Goal: Navigation & Orientation: Find specific page/section

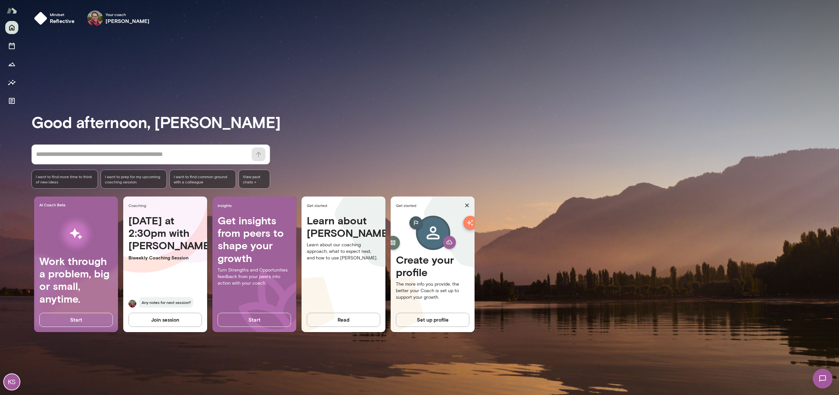
click at [161, 230] on h4 "[DATE] at 2:30pm with [PERSON_NAME]" at bounding box center [164, 233] width 73 height 38
click at [131, 16] on span "Your coach" at bounding box center [128, 14] width 44 height 5
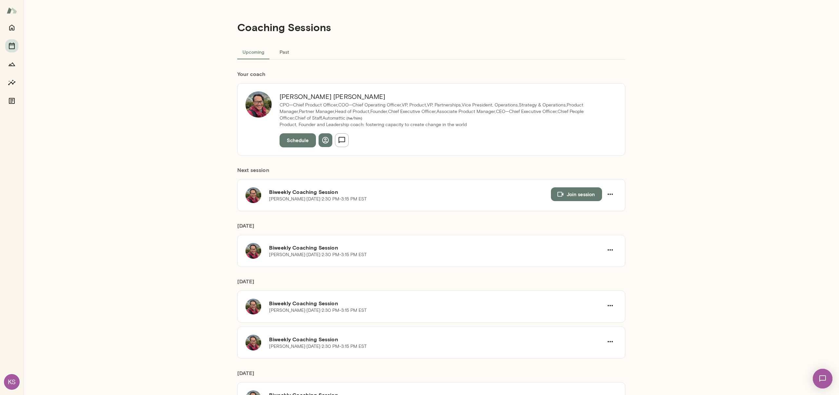
click at [736, 283] on div "Coaching Sessions Upcoming Past Your coach [PERSON_NAME] CPO—Chief Product Offi…" at bounding box center [431, 197] width 815 height 395
click at [283, 55] on button "Past" at bounding box center [283, 52] width 29 height 16
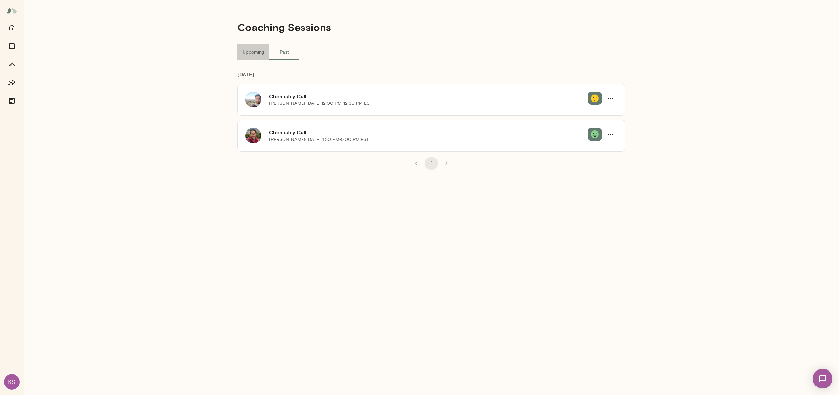
click at [246, 54] on button "Upcoming" at bounding box center [253, 52] width 32 height 16
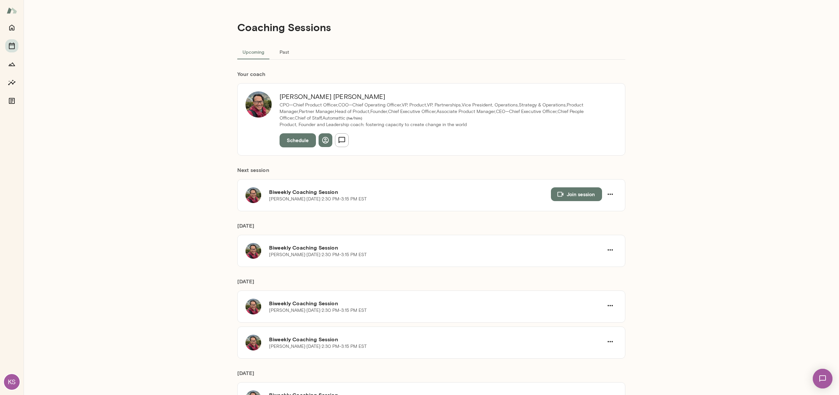
click at [119, 183] on div "Coaching Sessions Upcoming Past Your coach [PERSON_NAME] CPO—Chief Product Offi…" at bounding box center [431, 197] width 815 height 395
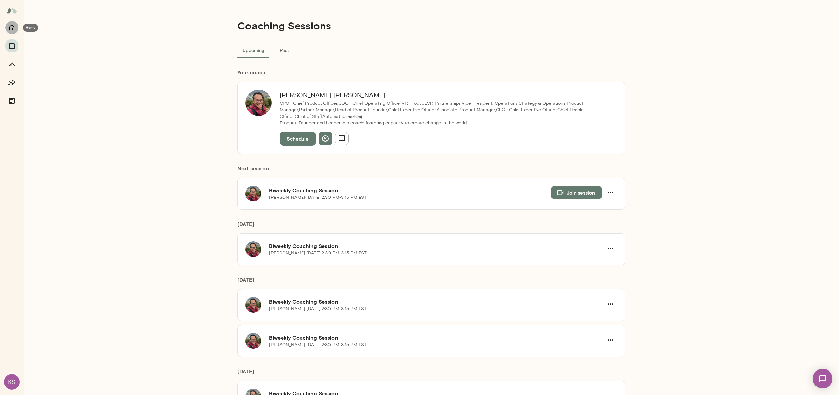
click at [12, 28] on icon "Home" at bounding box center [11, 28] width 5 height 6
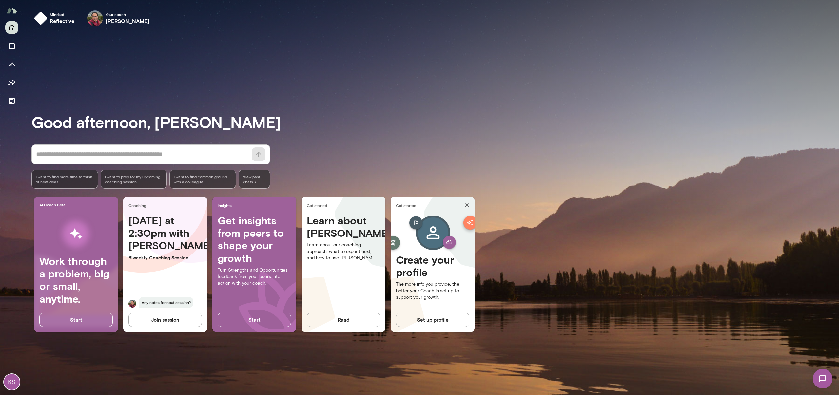
click at [155, 233] on h4 "[DATE] at 2:30pm with [PERSON_NAME]" at bounding box center [164, 233] width 73 height 38
click at [160, 257] on p "Biweekly Coaching Session" at bounding box center [164, 258] width 73 height 7
drag, startPoint x: 370, startPoint y: 88, endPoint x: 356, endPoint y: 88, distance: 14.4
click at [369, 88] on div "Good afternoon, [PERSON_NAME] * ​ ​ I want to find more time to think of new id…" at bounding box center [434, 213] width 807 height 348
click at [10, 100] on icon "Documents" at bounding box center [12, 101] width 6 height 6
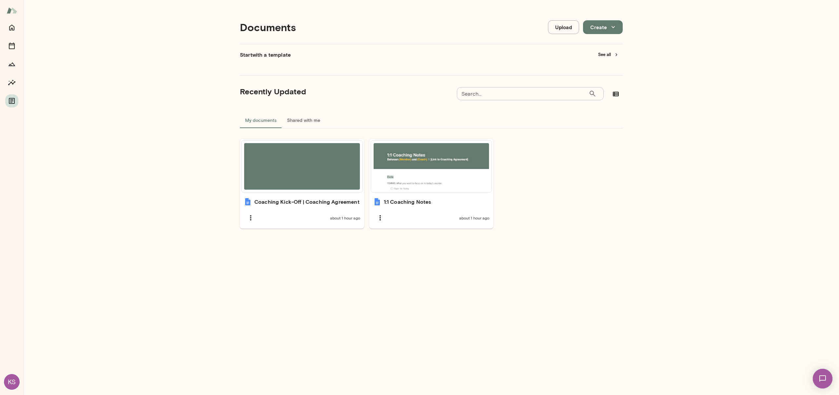
scroll to position [5, 0]
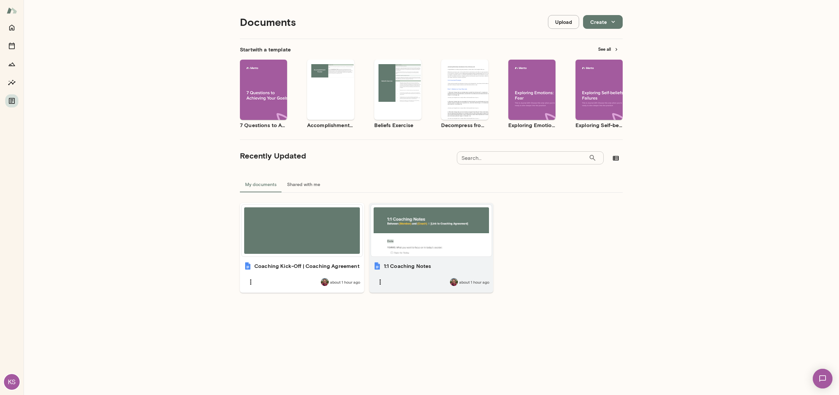
click at [421, 262] on div "1:1 Coaching Notes about 1 hour ago" at bounding box center [431, 275] width 124 height 35
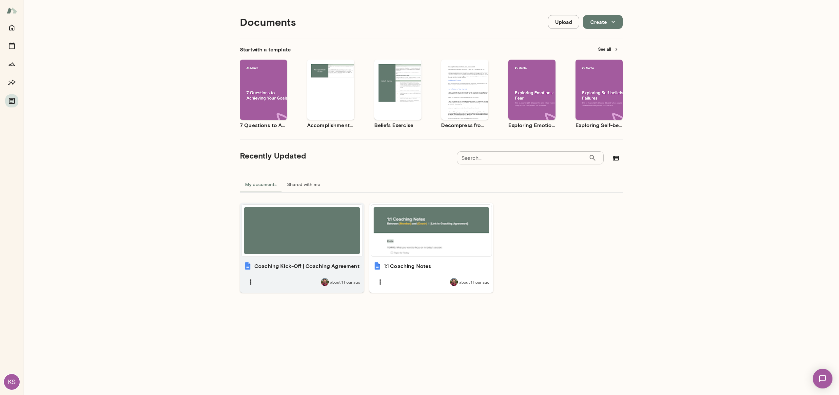
click at [316, 263] on h6 "Coaching Kick-Off | Coaching Agreement" at bounding box center [306, 266] width 105 height 8
